Goal: Task Accomplishment & Management: Use online tool/utility

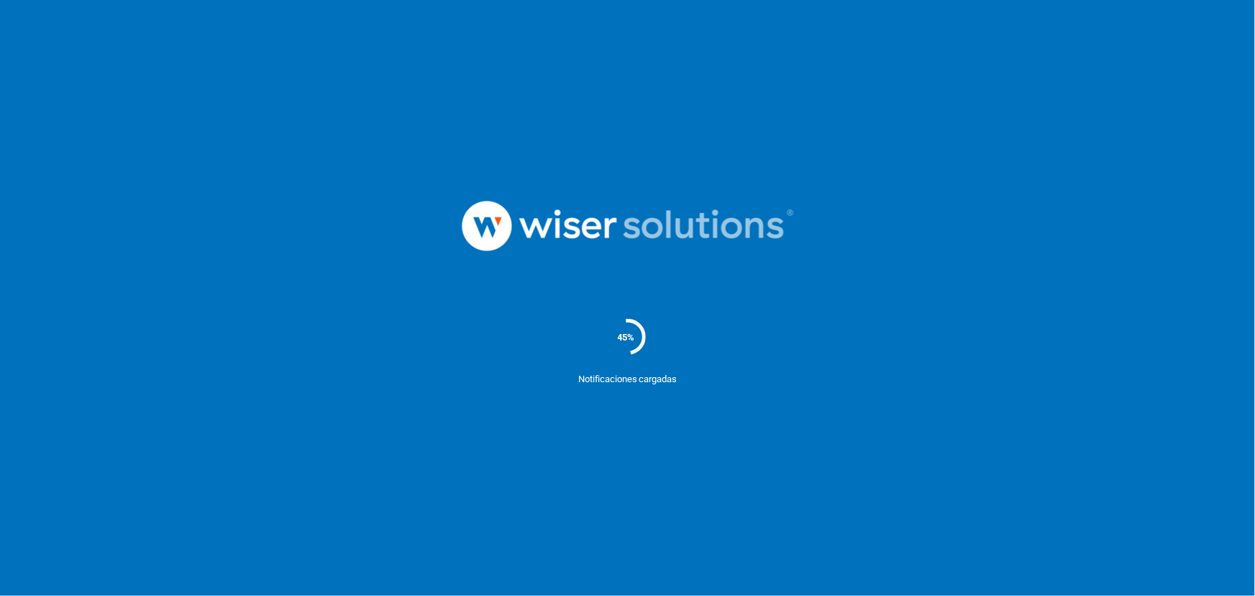
click at [0, 595] on nordpass-portal at bounding box center [0, 596] width 0 height 0
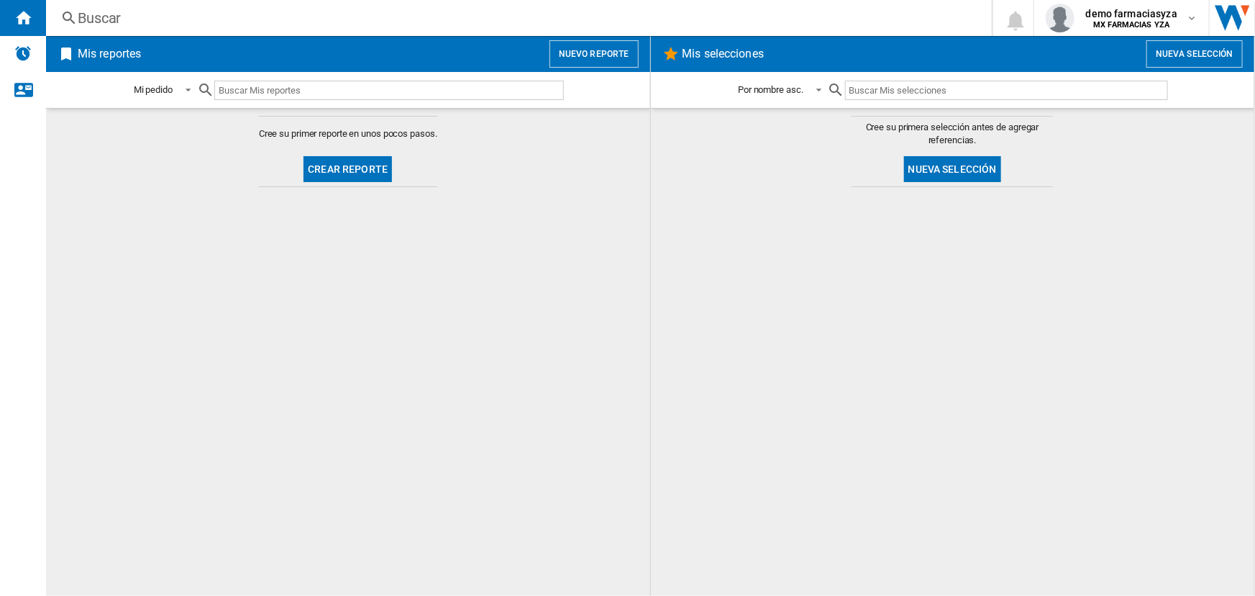
click at [579, 48] on button "Nuevo reporte" at bounding box center [594, 53] width 89 height 27
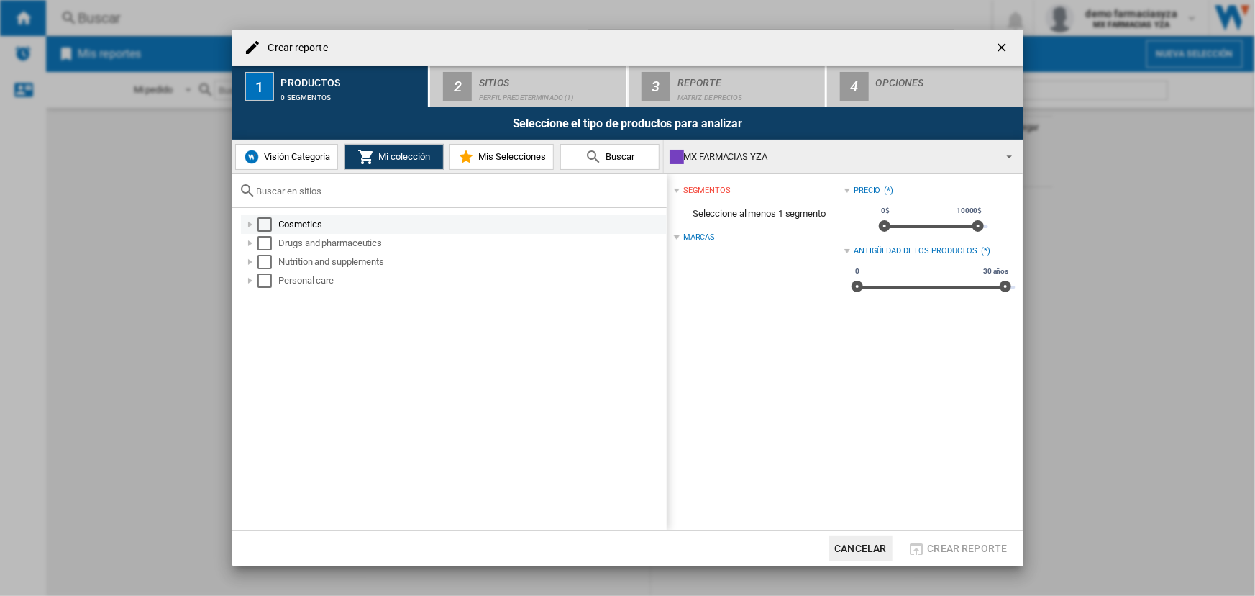
click at [260, 227] on div "Select" at bounding box center [265, 224] width 14 height 14
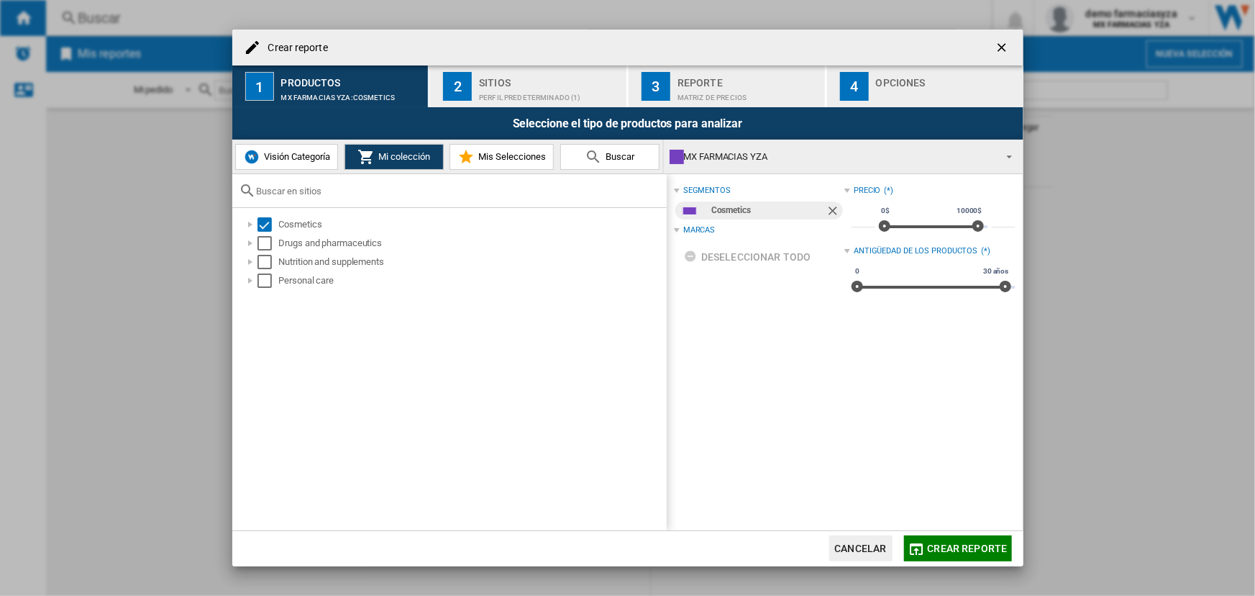
click at [521, 101] on div "Perfil predeterminado (1)" at bounding box center [550, 93] width 142 height 15
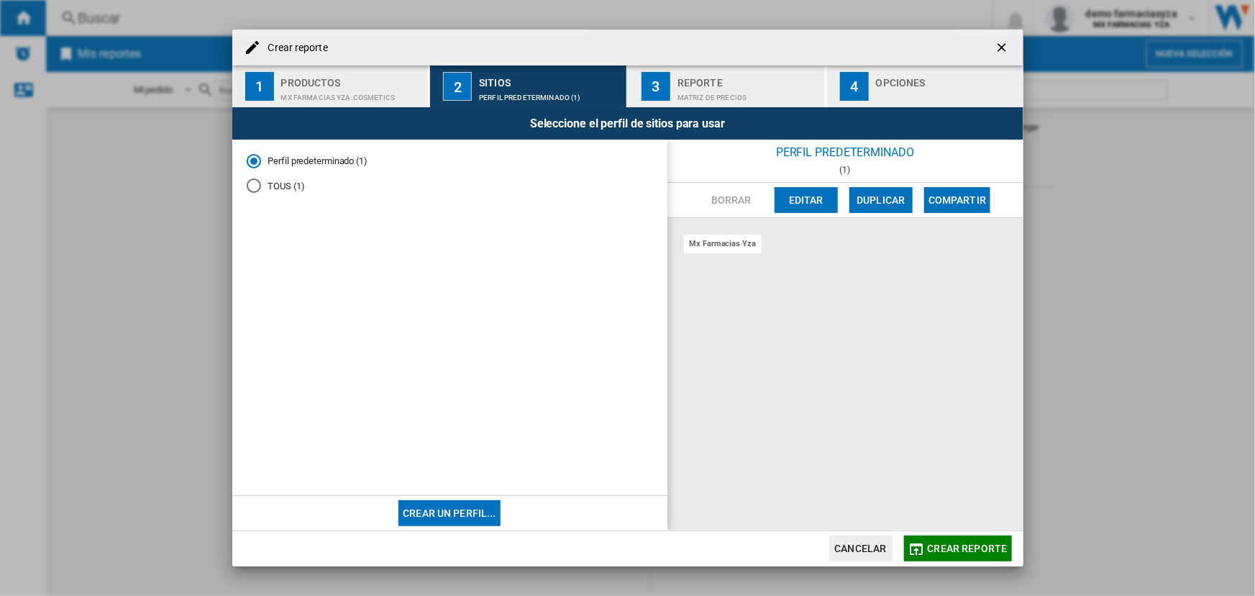
click at [834, 203] on button "Editar" at bounding box center [806, 200] width 63 height 26
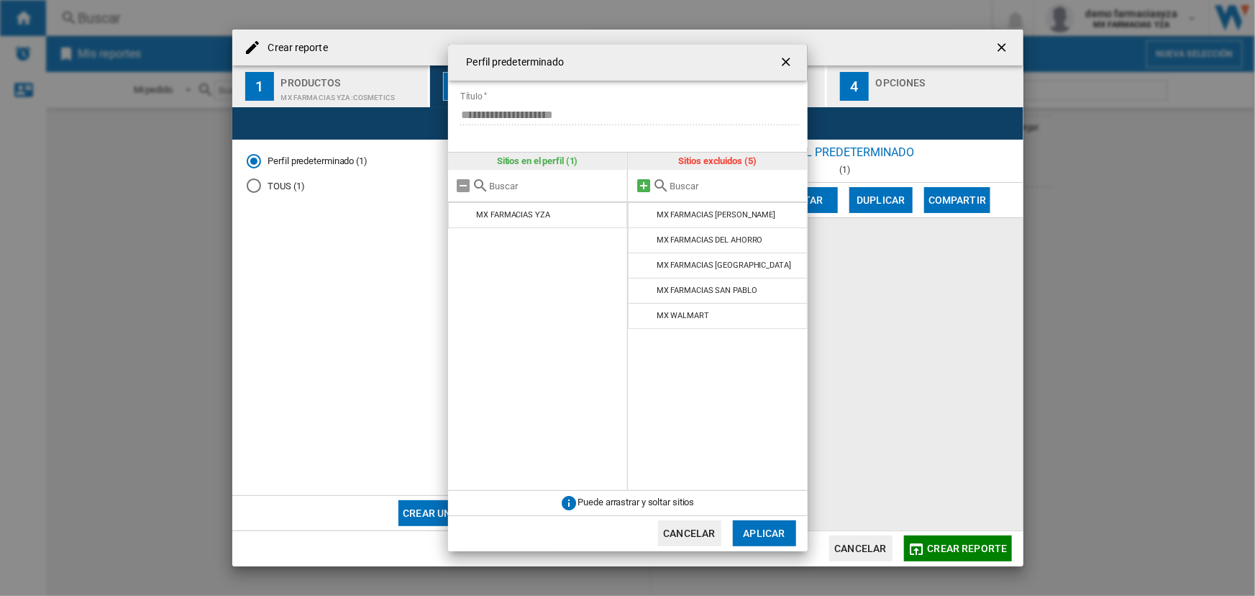
click at [640, 182] on md-icon at bounding box center [643, 185] width 17 height 17
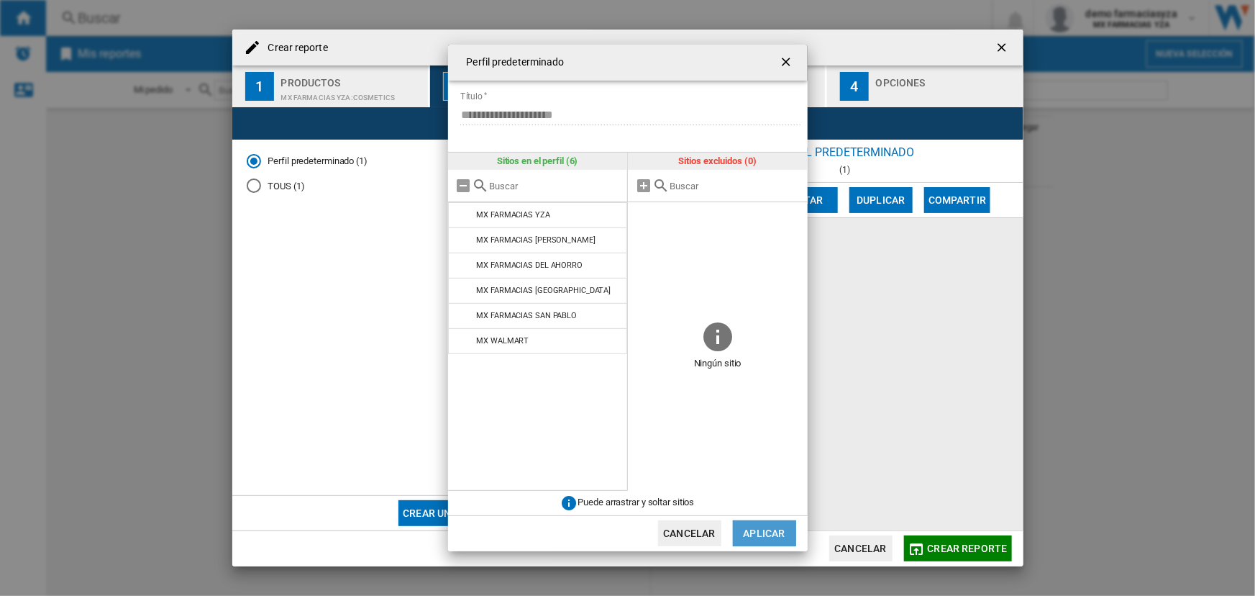
click at [785, 534] on button "Aplicar" at bounding box center [764, 533] width 63 height 26
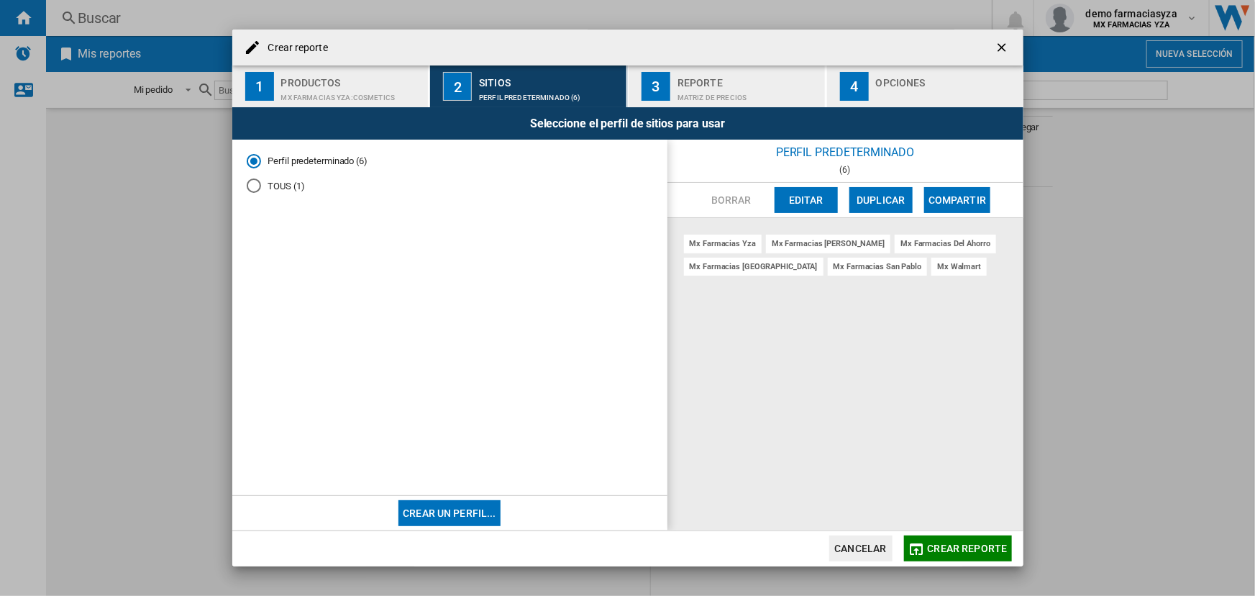
click at [857, 539] on button "Cancelar" at bounding box center [860, 548] width 63 height 26
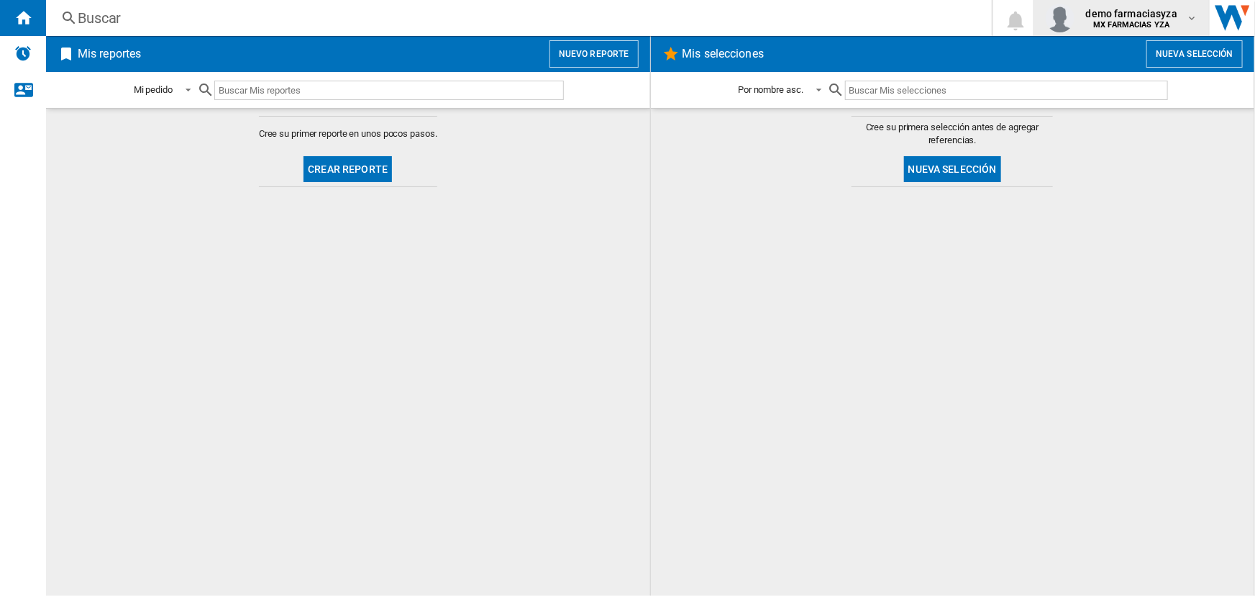
click at [1131, 18] on span "demo farmaciasyza" at bounding box center [1131, 13] width 91 height 14
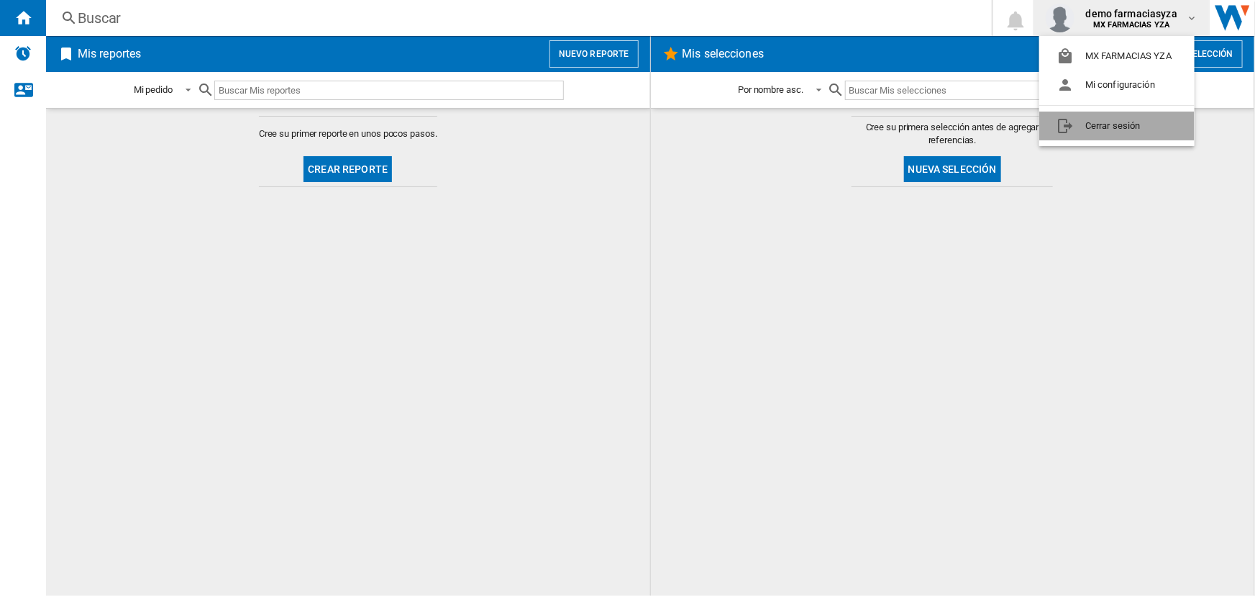
click at [1098, 127] on button "Cerrar sesión" at bounding box center [1116, 125] width 155 height 29
